Goal: Task Accomplishment & Management: Manage account settings

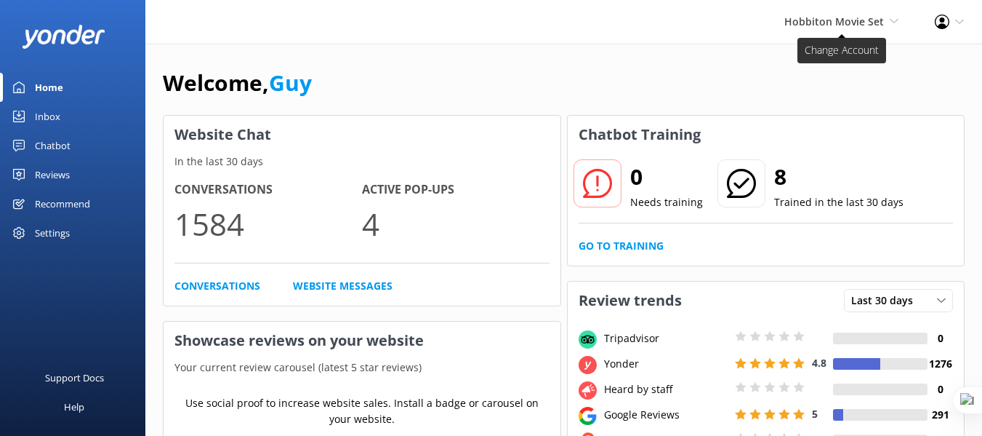
click at [848, 15] on span "Hobbiton Movie Set" at bounding box center [834, 22] width 100 height 14
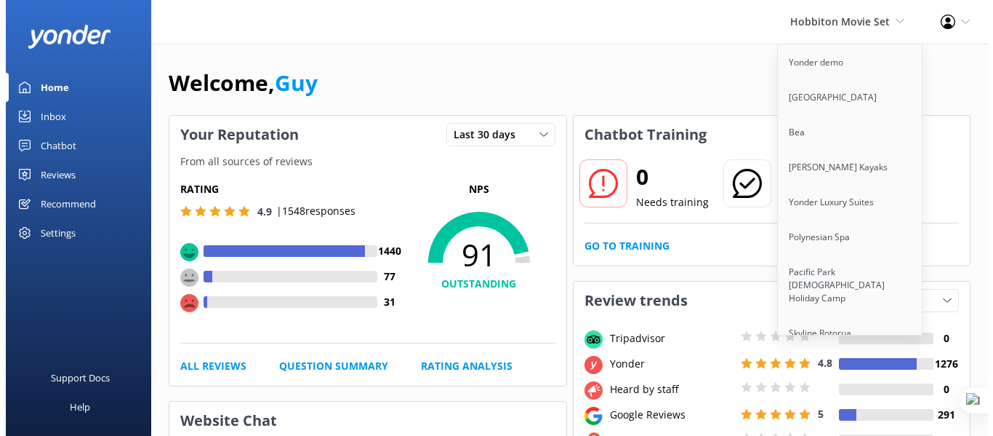
scroll to position [2425, 0]
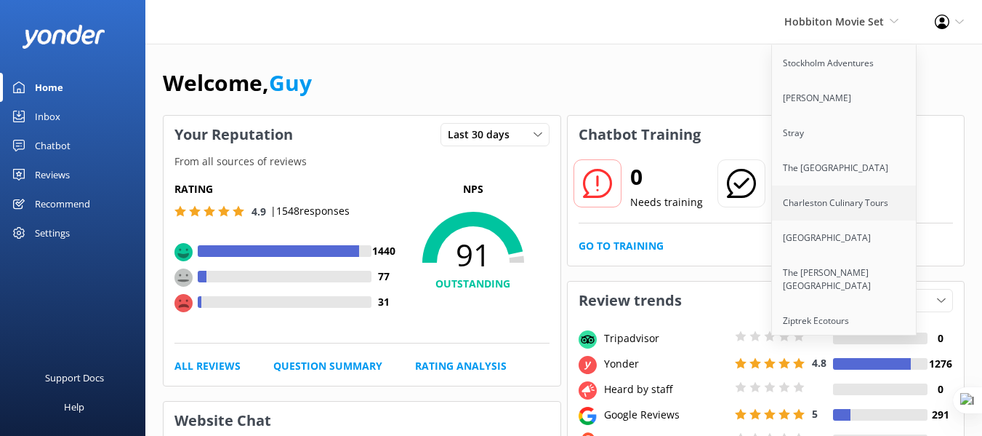
click at [845, 185] on link "Charleston Culinary Tours" at bounding box center [844, 202] width 145 height 35
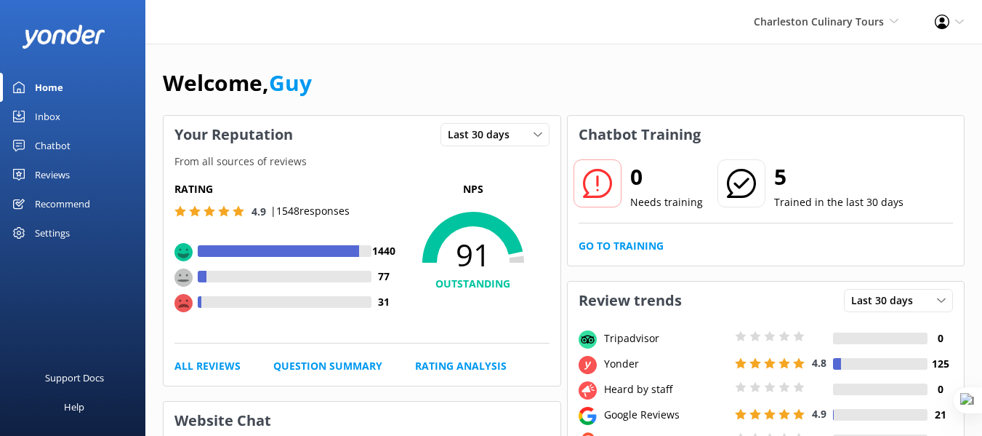
click at [78, 235] on div "Settings" at bounding box center [72, 232] width 145 height 29
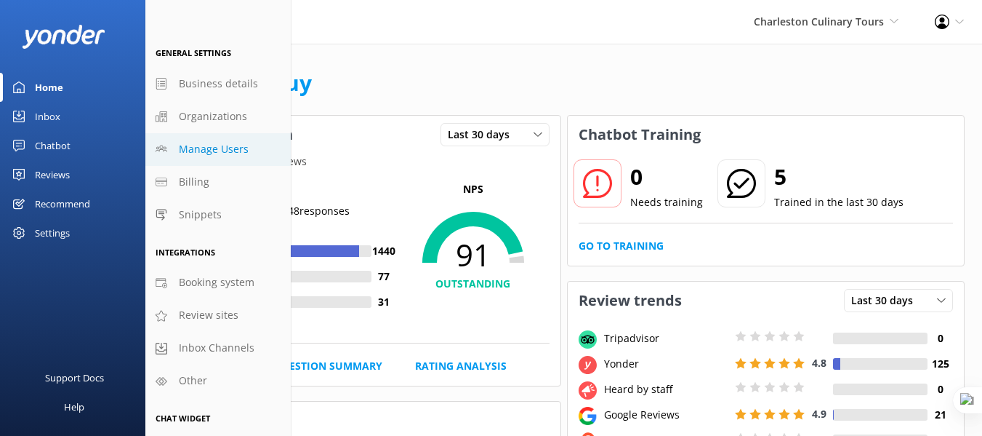
click at [221, 137] on link "Manage Users" at bounding box center [217, 149] width 145 height 33
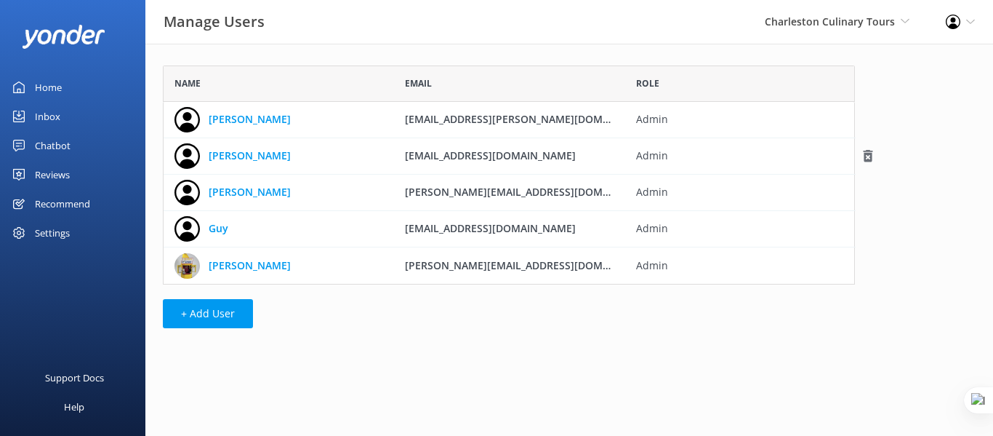
scroll to position [208, 681]
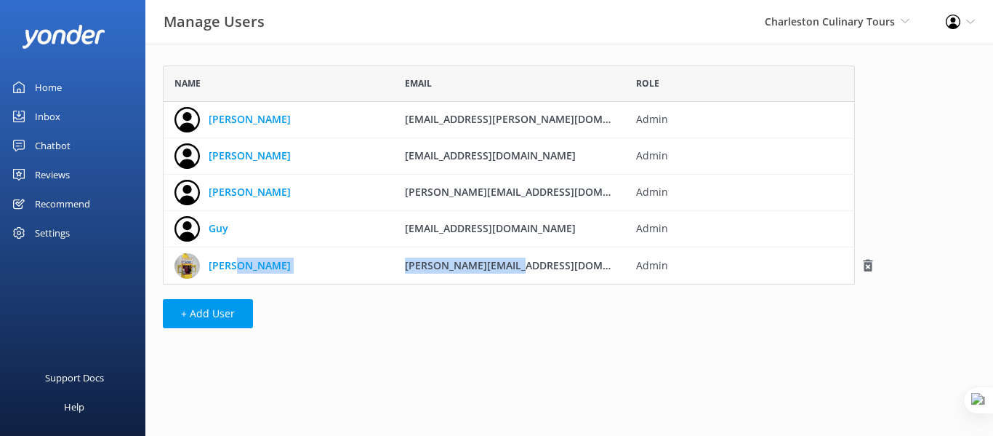
drag, startPoint x: 380, startPoint y: 272, endPoint x: 563, endPoint y: 271, distance: 183.9
click at [563, 271] on div "David [EMAIL_ADDRESS][DOMAIN_NAME] Admin" at bounding box center [509, 265] width 692 height 36
copy div "[PERSON_NAME][EMAIL_ADDRESS][DOMAIN_NAME]"
click at [493, 350] on div "Name Email Role [PERSON_NAME] [EMAIL_ADDRESS][PERSON_NAME][DOMAIN_NAME] Admin C…" at bounding box center [508, 200] width 727 height 313
